Goal: Navigation & Orientation: Find specific page/section

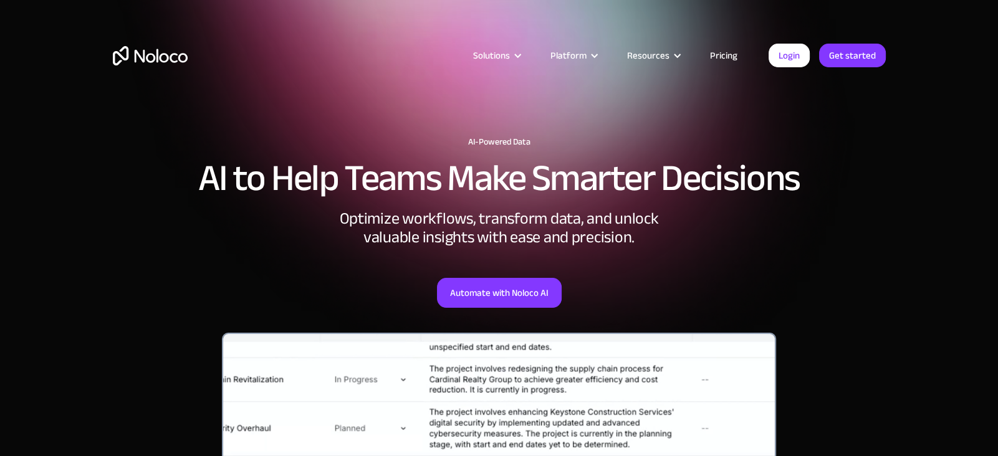
click at [729, 52] on link "Pricing" at bounding box center [724, 55] width 59 height 16
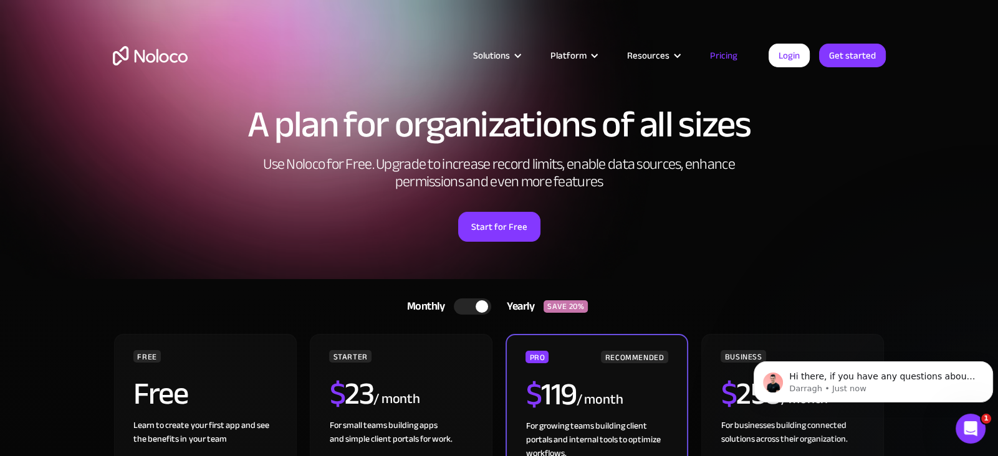
click at [718, 52] on link "Pricing" at bounding box center [724, 55] width 59 height 16
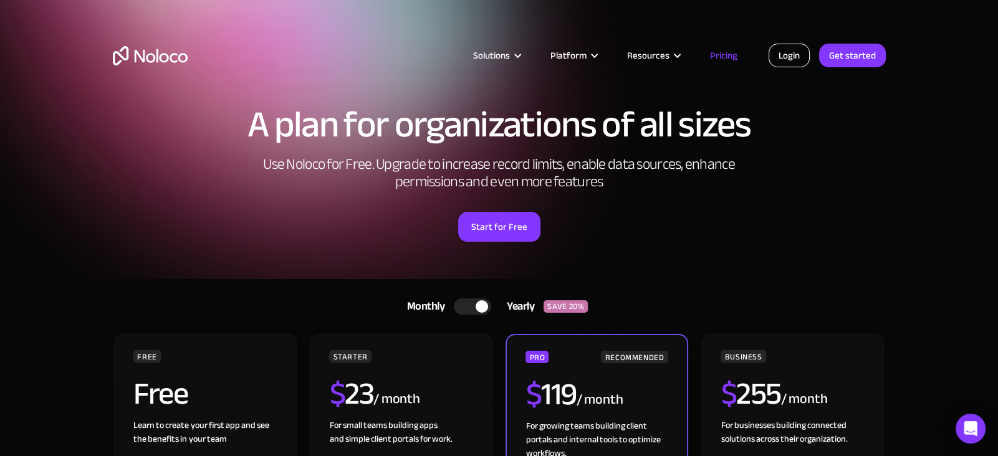
click at [793, 60] on link "Login" at bounding box center [789, 56] width 41 height 24
